Goal: Complete application form

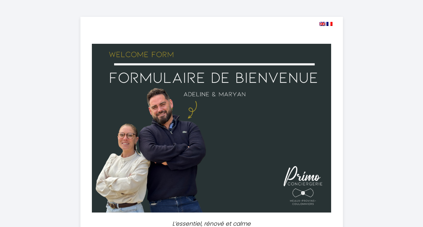
select select
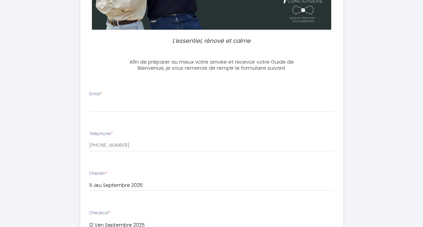
scroll to position [190, 0]
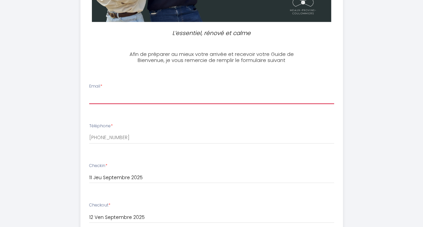
click at [207, 102] on input "Email *" at bounding box center [211, 98] width 245 height 12
type input "[EMAIL_ADDRESS][DOMAIN_NAME]"
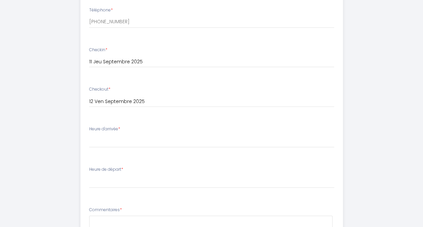
scroll to position [307, 0]
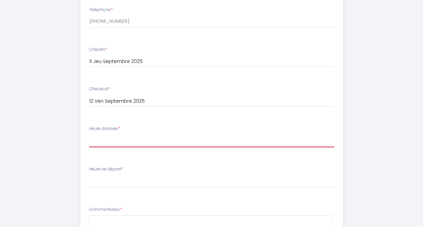
click at [129, 143] on select "16:00 16:30 17:00 17:30 18:00 18:30 19:00 19:30 20:00 20:30 21:00 21:30 22:00 2…" at bounding box center [211, 140] width 245 height 13
select select "16:00"
click at [89, 134] on select "16:00 16:30 17:00 17:30 18:00 18:30 19:00 19:30 20:00 20:30 21:00 21:30 22:00 2…" at bounding box center [211, 140] width 245 height 13
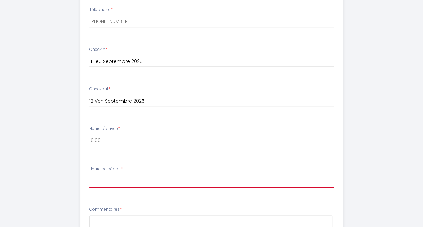
click at [135, 185] on select "00:00 00:30 01:00 01:30 02:00 02:30 03:00 03:30 04:00 04:30 05:00 05:30 06:00 0…" at bounding box center [211, 181] width 245 height 13
select select "11:00"
click at [89, 175] on select "00:00 00:30 01:00 01:30 02:00 02:30 03:00 03:30 04:00 04:30 05:00 05:30 06:00 0…" at bounding box center [211, 181] width 245 height 13
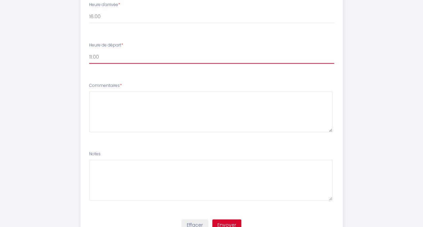
scroll to position [460, 0]
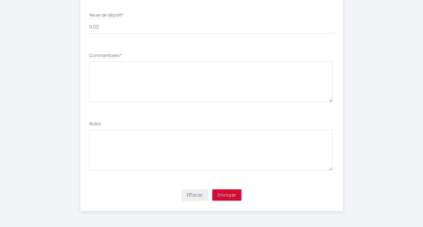
click at [228, 199] on button "Envoyer" at bounding box center [226, 194] width 29 height 11
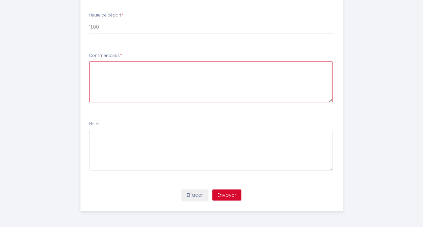
click at [183, 79] on textarea at bounding box center [210, 81] width 243 height 41
type textarea "B"
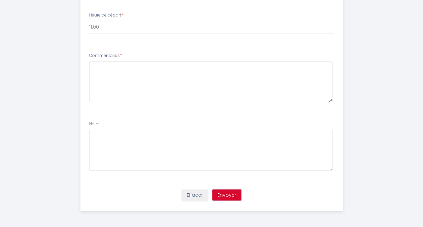
click at [224, 197] on button "Envoyer" at bounding box center [226, 194] width 29 height 11
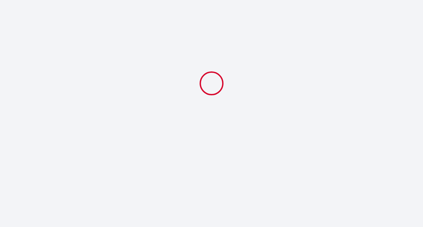
select select "11:00"
